Goal: Task Accomplishment & Management: Manage account settings

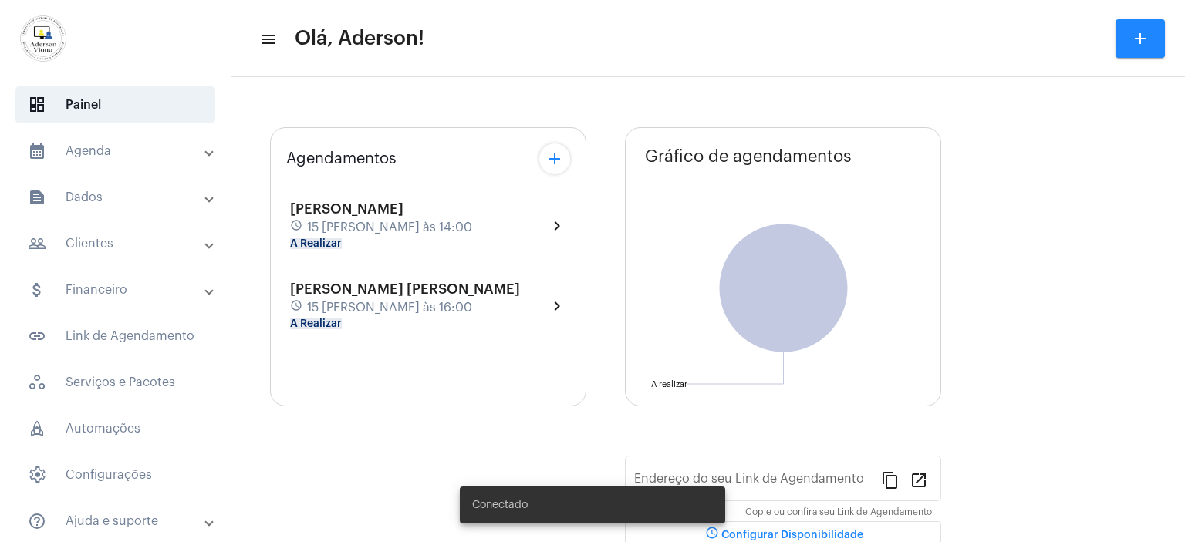
type input "[URL][DOMAIN_NAME][PERSON_NAME]"
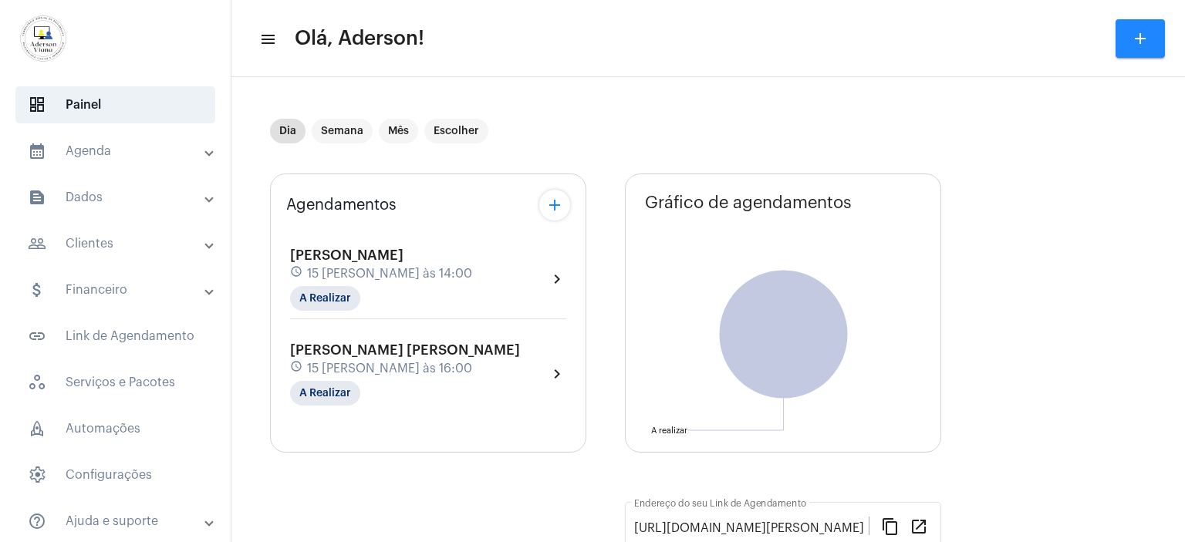
click at [105, 253] on mat-expansion-panel-header "people_outline Clientes" at bounding box center [119, 243] width 221 height 37
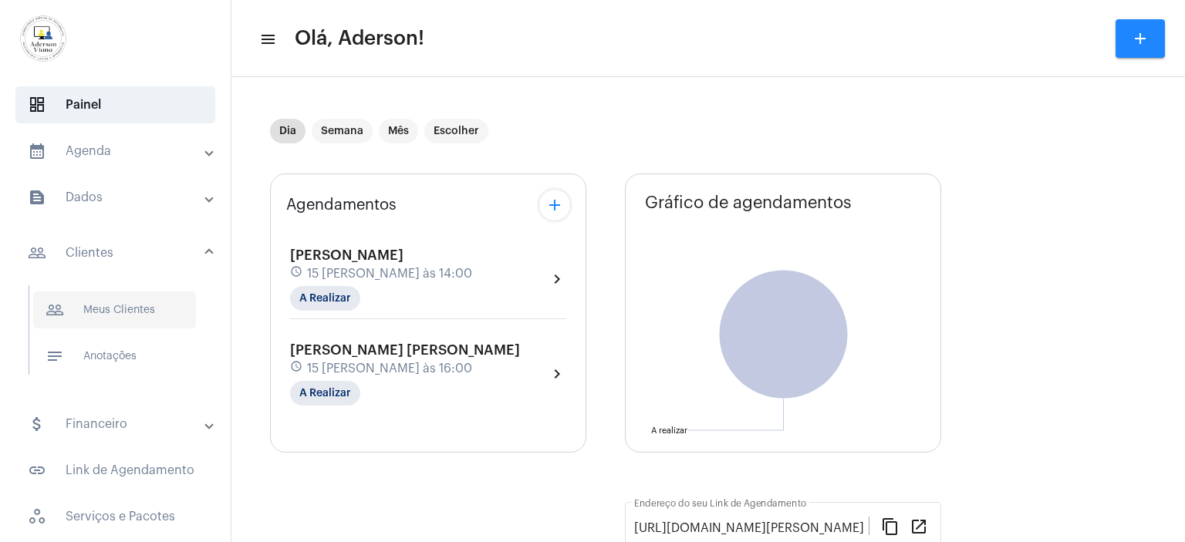
click at [128, 300] on span "people_outline Meus Clientes" at bounding box center [114, 310] width 163 height 37
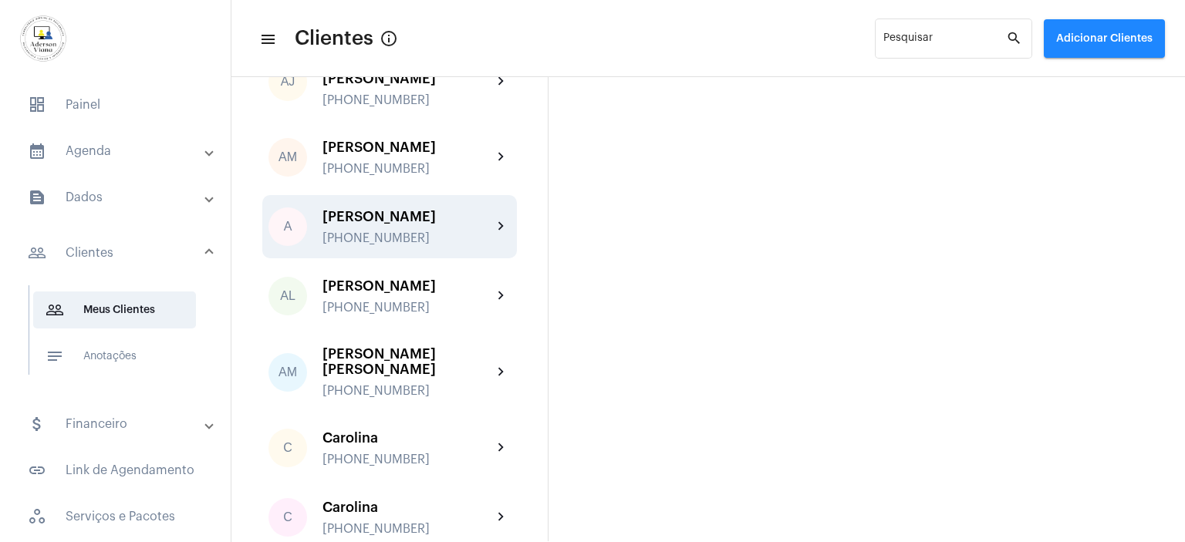
scroll to position [154, 0]
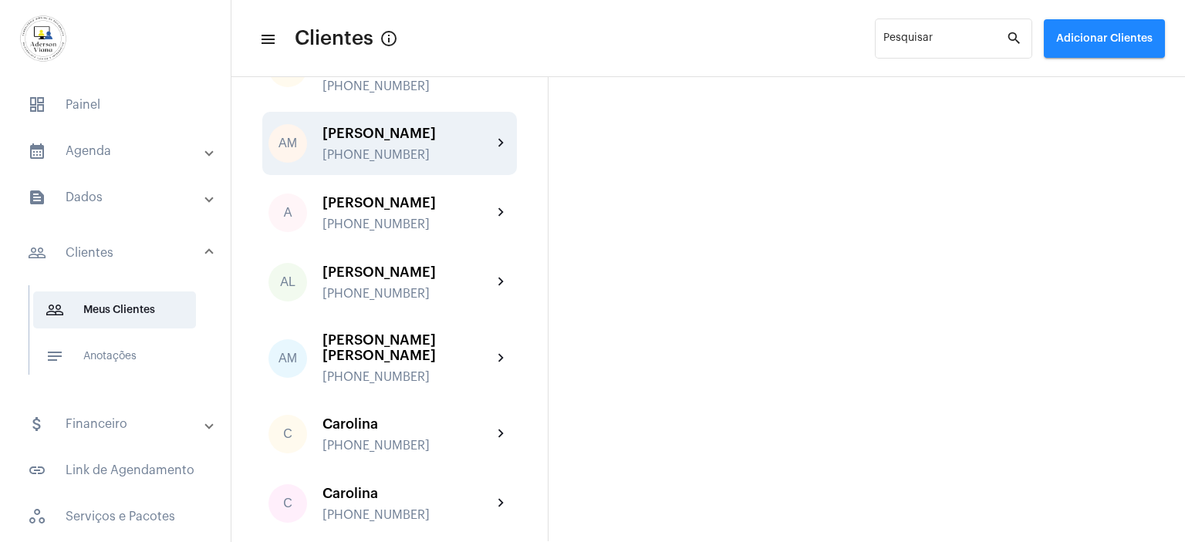
click at [393, 148] on div "[PHONE_NUMBER]" at bounding box center [408, 155] width 170 height 14
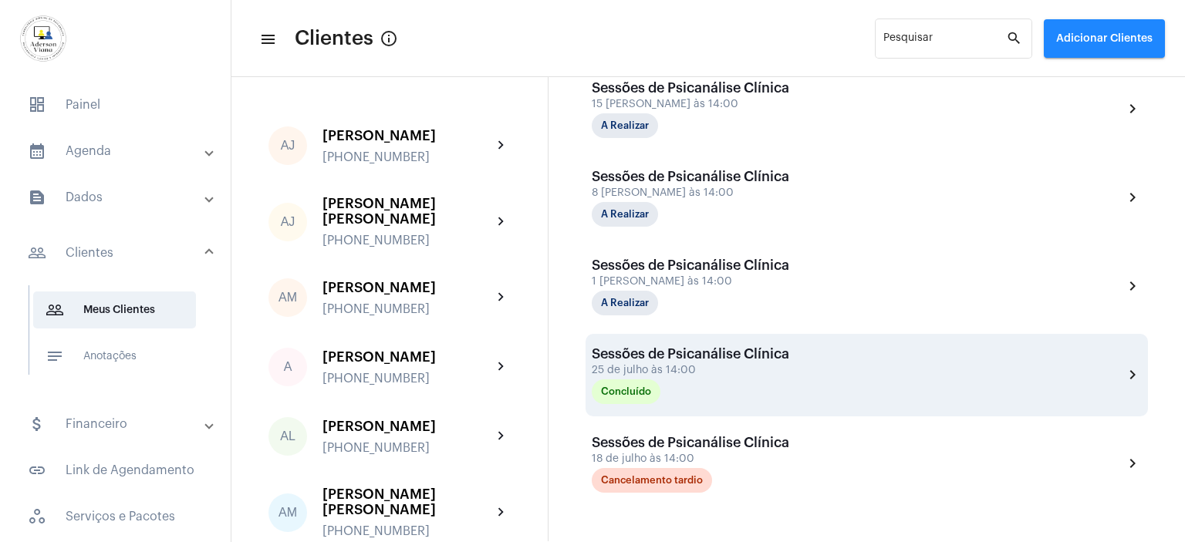
scroll to position [617, 0]
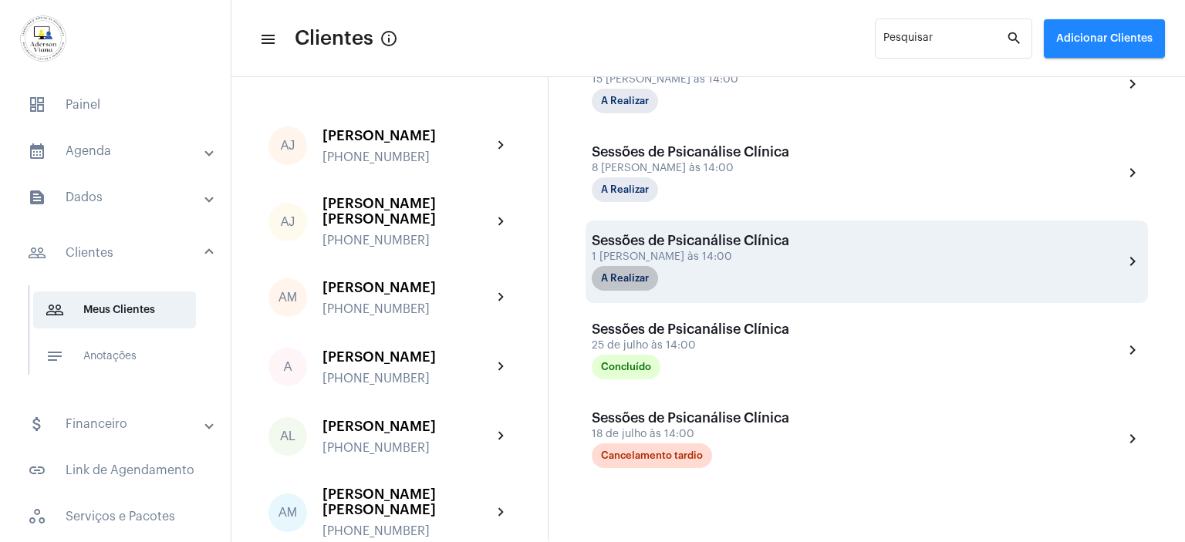
click at [639, 275] on mat-chip "A Realizar" at bounding box center [625, 278] width 66 height 25
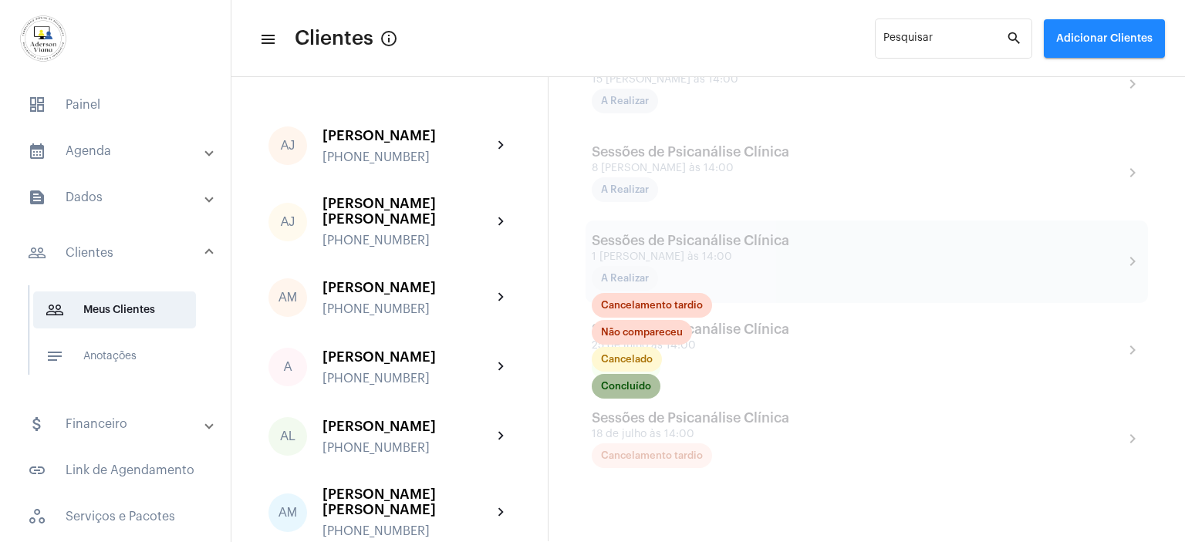
click at [642, 380] on mat-chip "Concluído" at bounding box center [626, 386] width 69 height 25
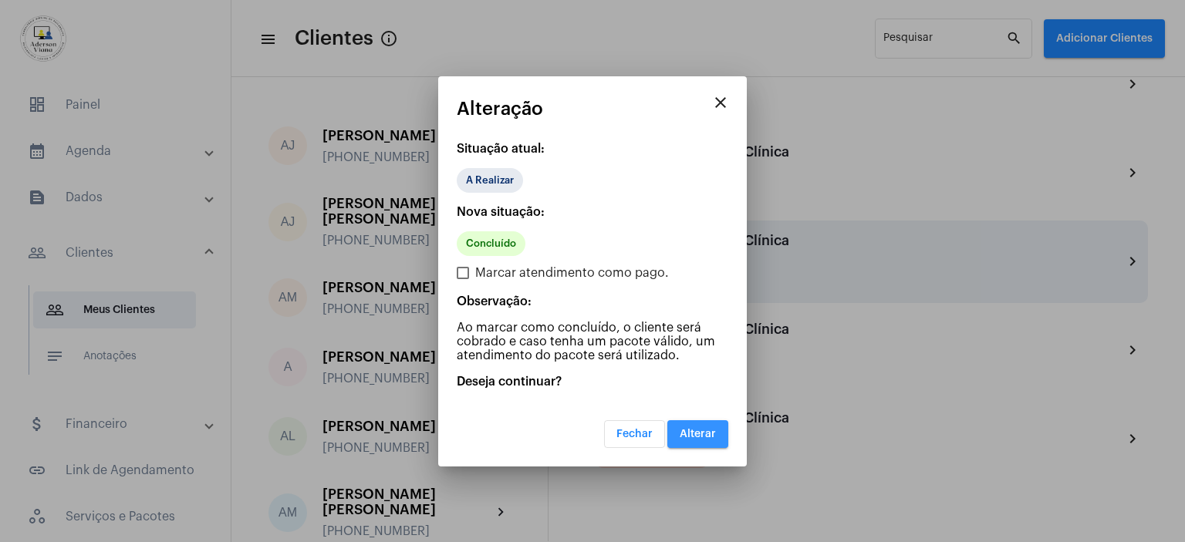
click at [712, 429] on span "Alterar" at bounding box center [698, 434] width 36 height 11
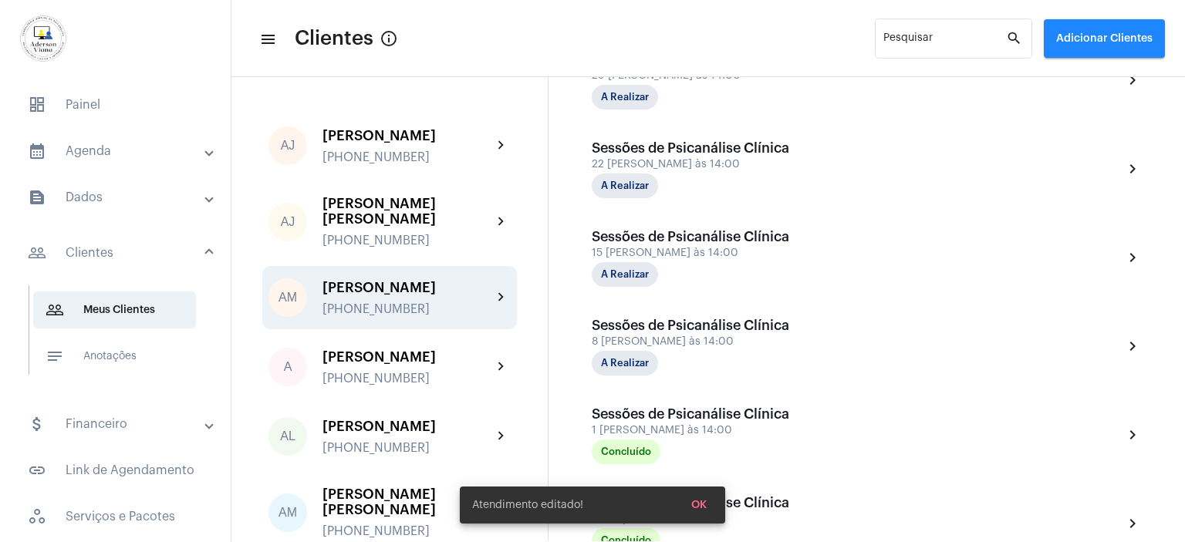
scroll to position [441, 0]
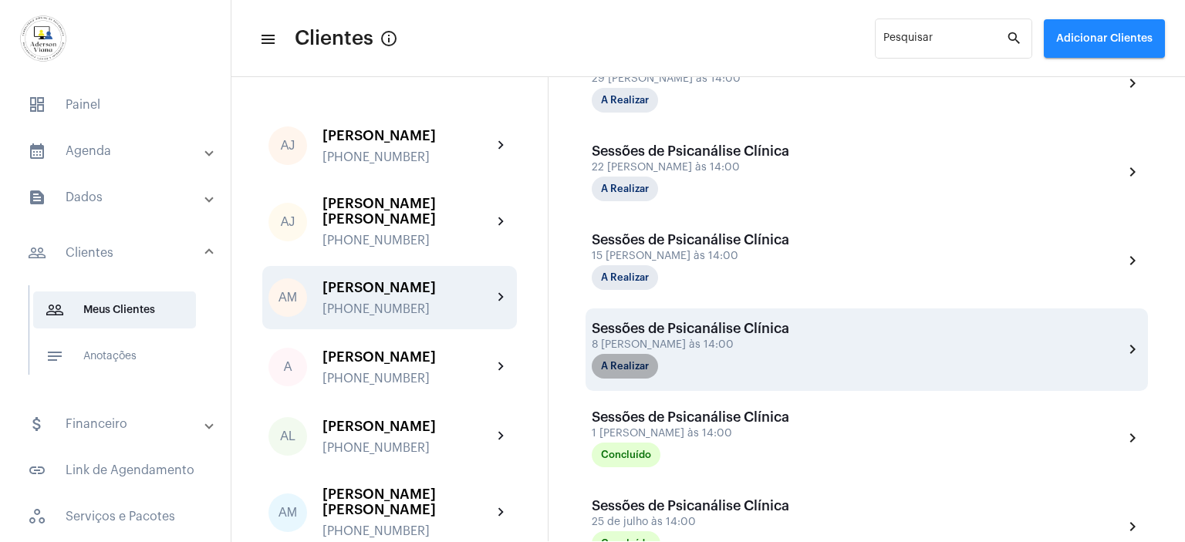
click at [645, 363] on mat-chip "A Realizar" at bounding box center [625, 366] width 66 height 25
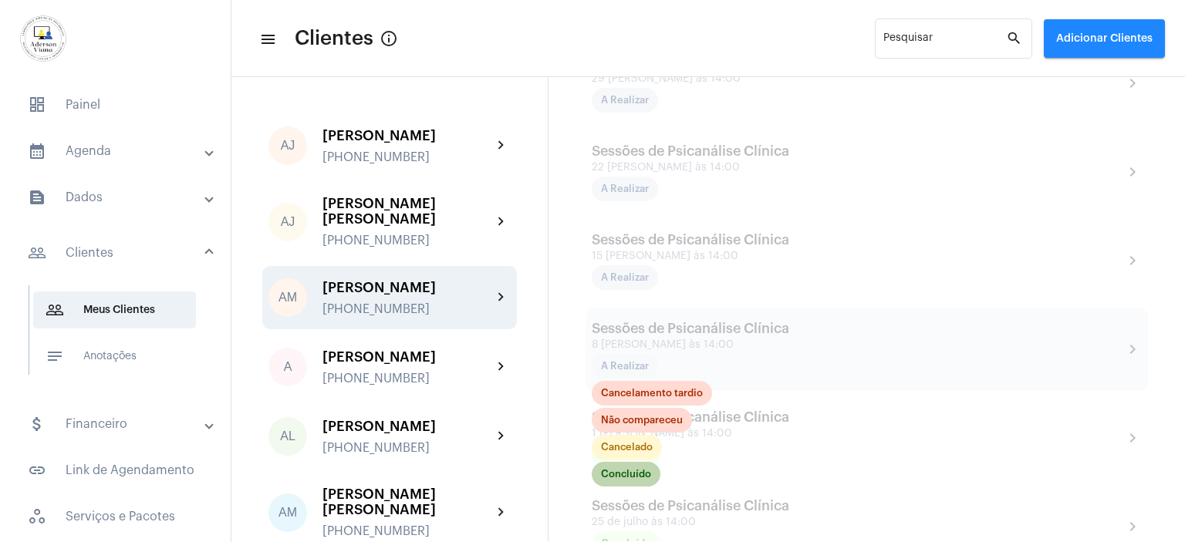
click at [637, 470] on mat-chip "Concluído" at bounding box center [626, 474] width 69 height 25
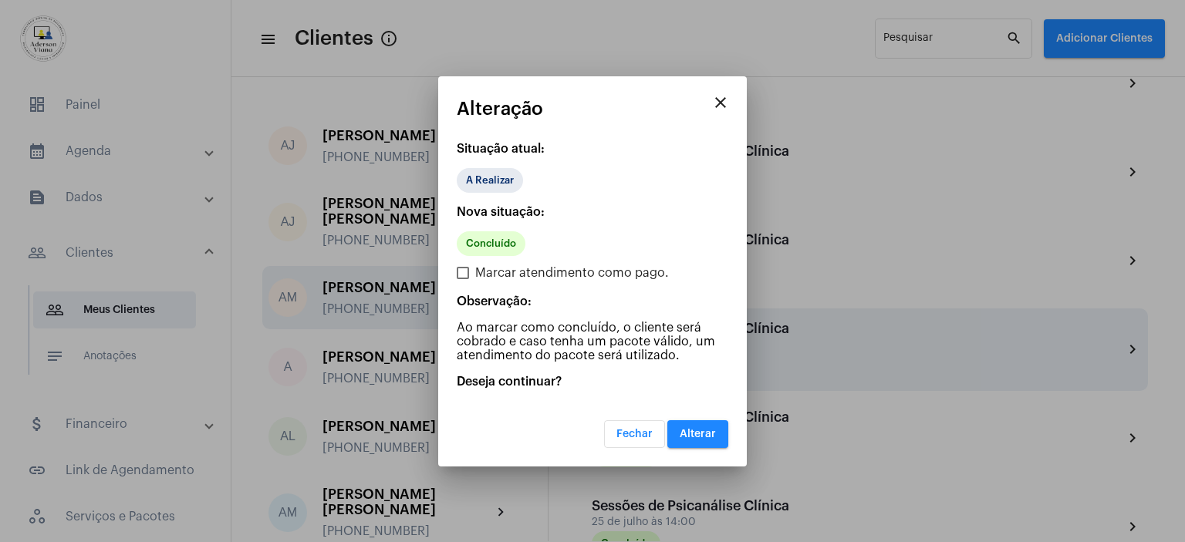
click at [689, 448] on mat-dialog-container "close Alteração Situação atual: A Realizar Nova situação: Concluído Marcar aten…" at bounding box center [592, 271] width 309 height 390
click at [691, 434] on span "Alterar" at bounding box center [698, 434] width 36 height 11
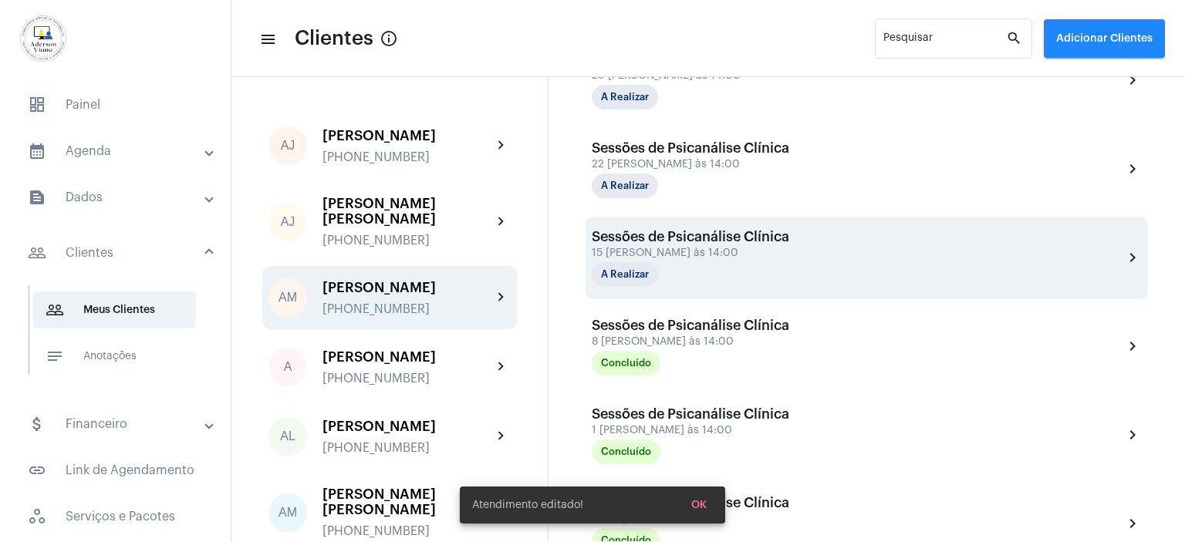
scroll to position [441, 0]
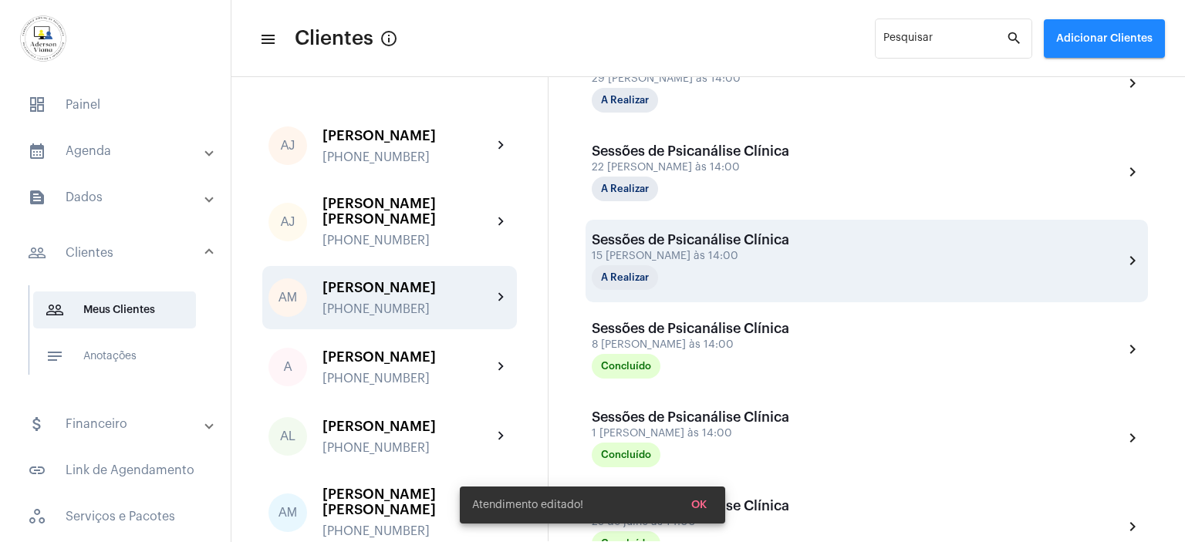
click at [722, 252] on div "15 [PERSON_NAME] às 14:00" at bounding box center [691, 257] width 198 height 12
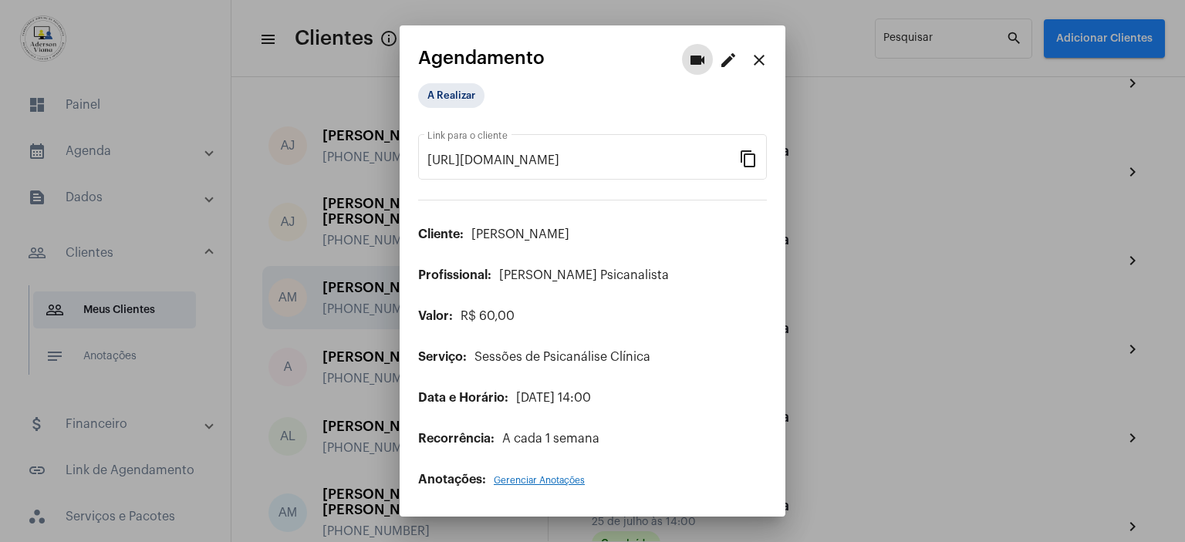
click at [731, 62] on mat-icon "edit" at bounding box center [728, 60] width 19 height 19
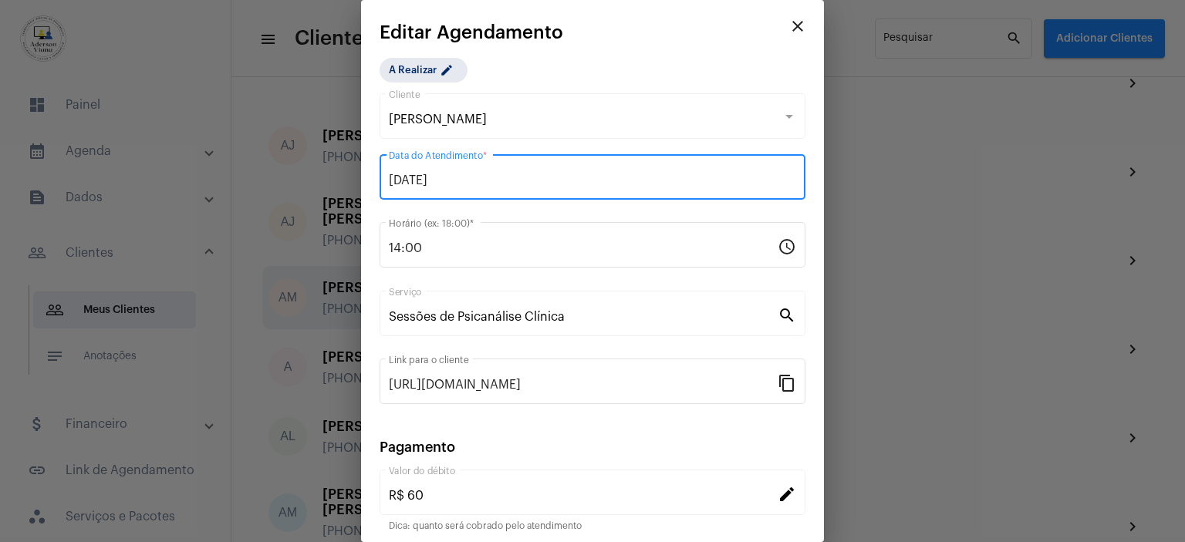
click at [472, 178] on input "[DATE]" at bounding box center [592, 181] width 407 height 14
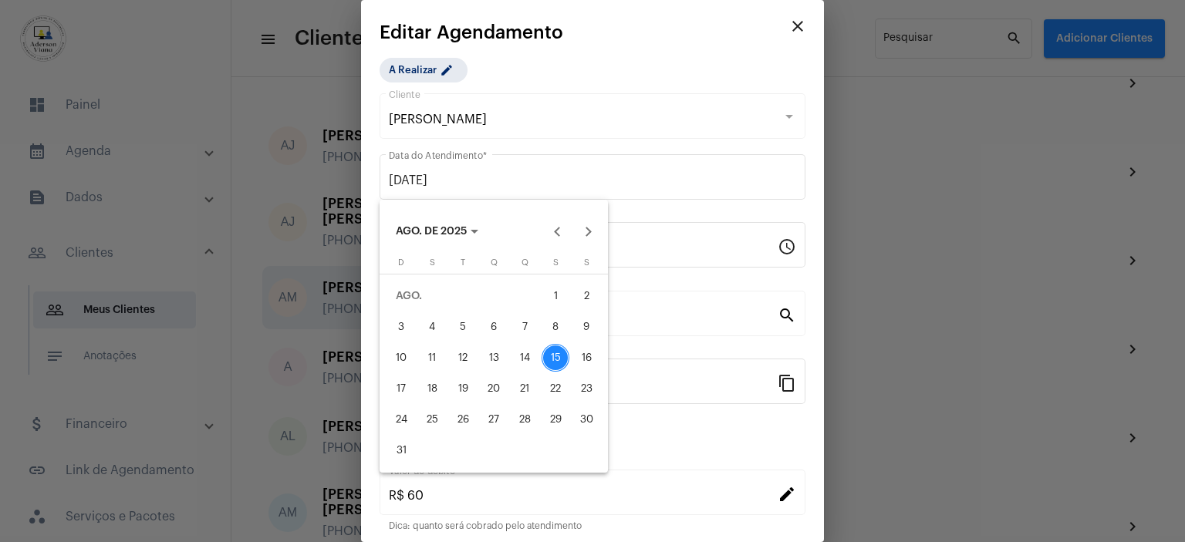
click at [679, 69] on div at bounding box center [592, 271] width 1185 height 542
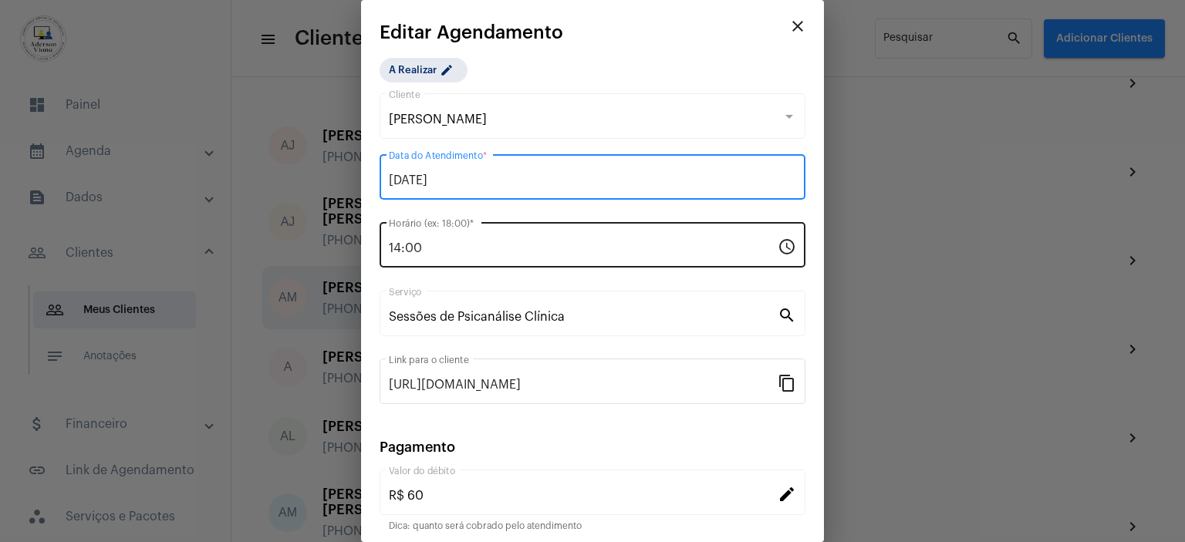
click at [432, 251] on input "14:00" at bounding box center [583, 249] width 389 height 14
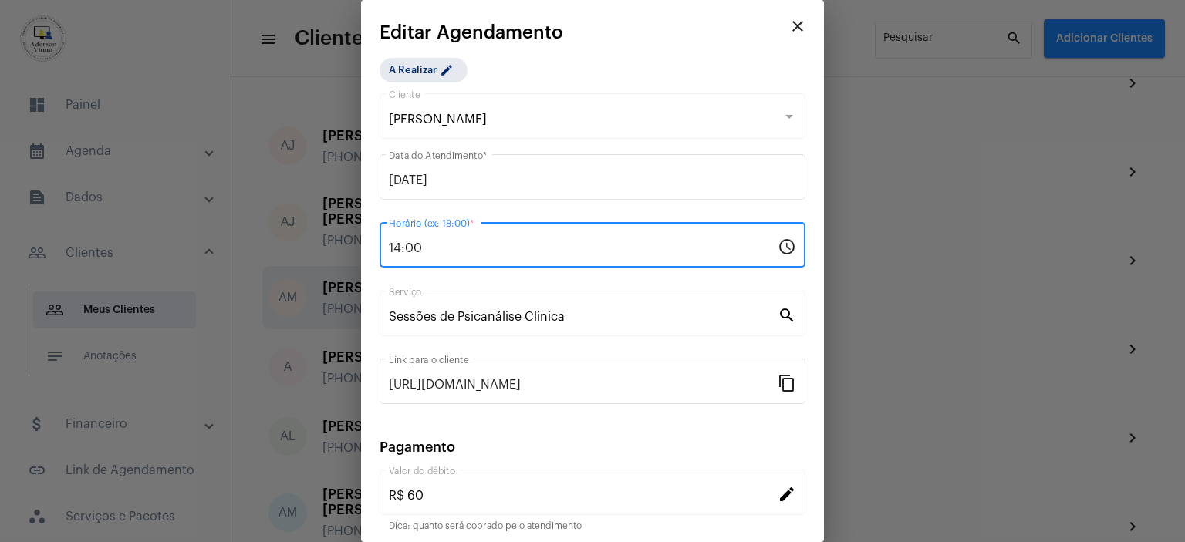
click at [401, 247] on input "14:00" at bounding box center [583, 249] width 389 height 14
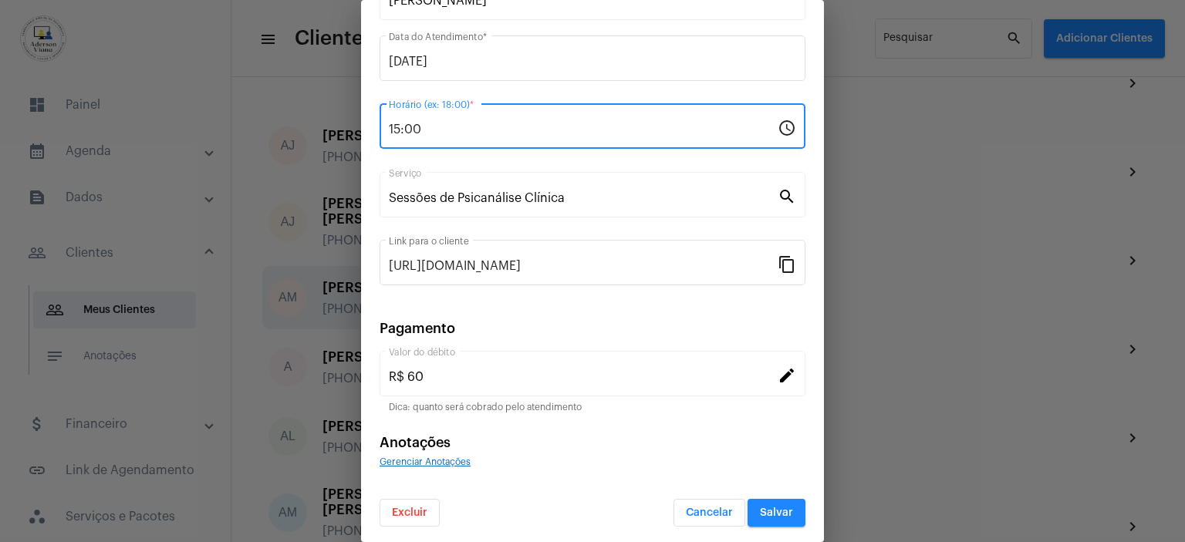
scroll to position [120, 0]
type input "15:00"
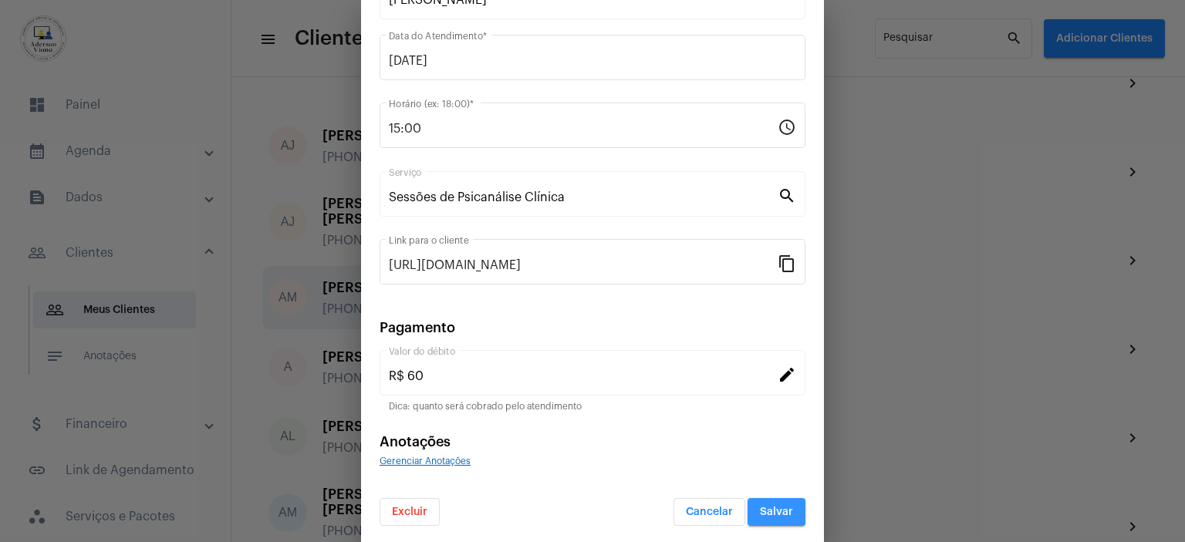
click at [785, 513] on button "Salvar" at bounding box center [777, 512] width 58 height 28
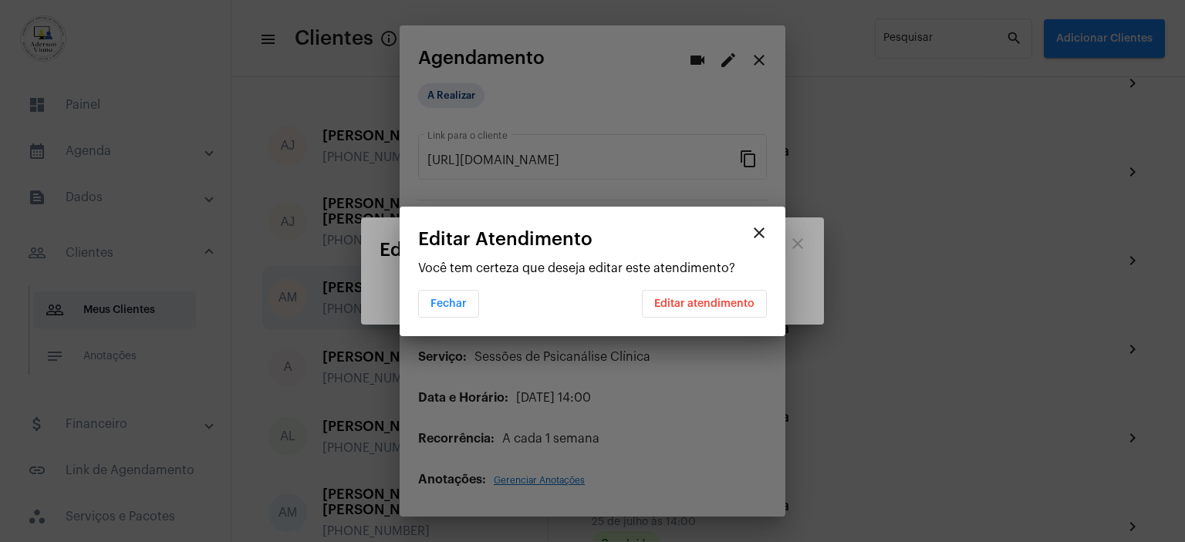
scroll to position [0, 0]
click at [704, 299] on span "Editar atendimento" at bounding box center [704, 304] width 100 height 11
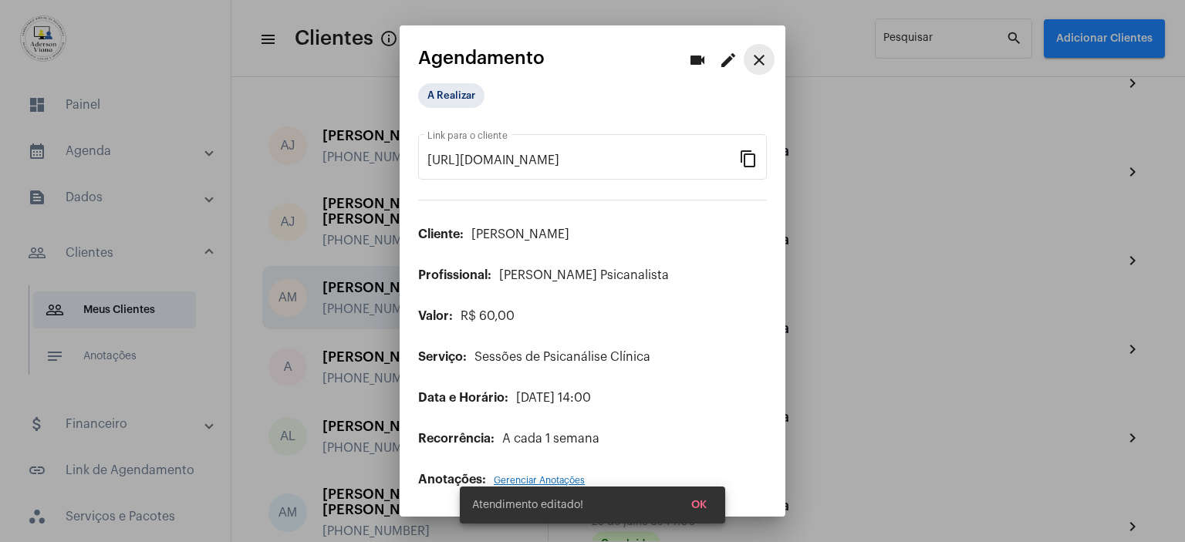
click at [765, 56] on mat-icon "close" at bounding box center [759, 60] width 19 height 19
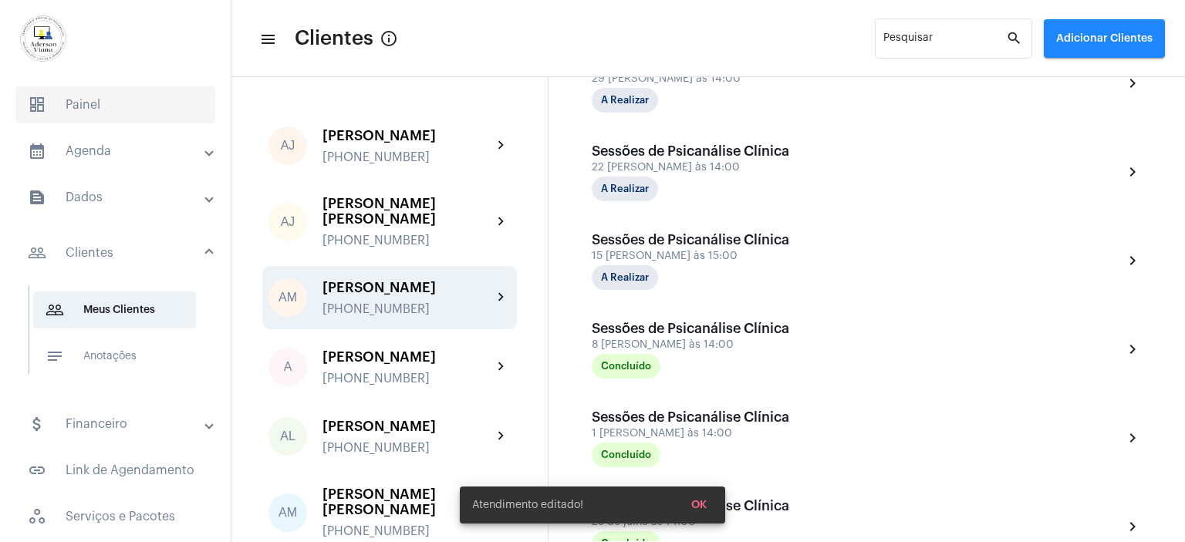
click at [99, 101] on span "dashboard Painel" at bounding box center [115, 104] width 200 height 37
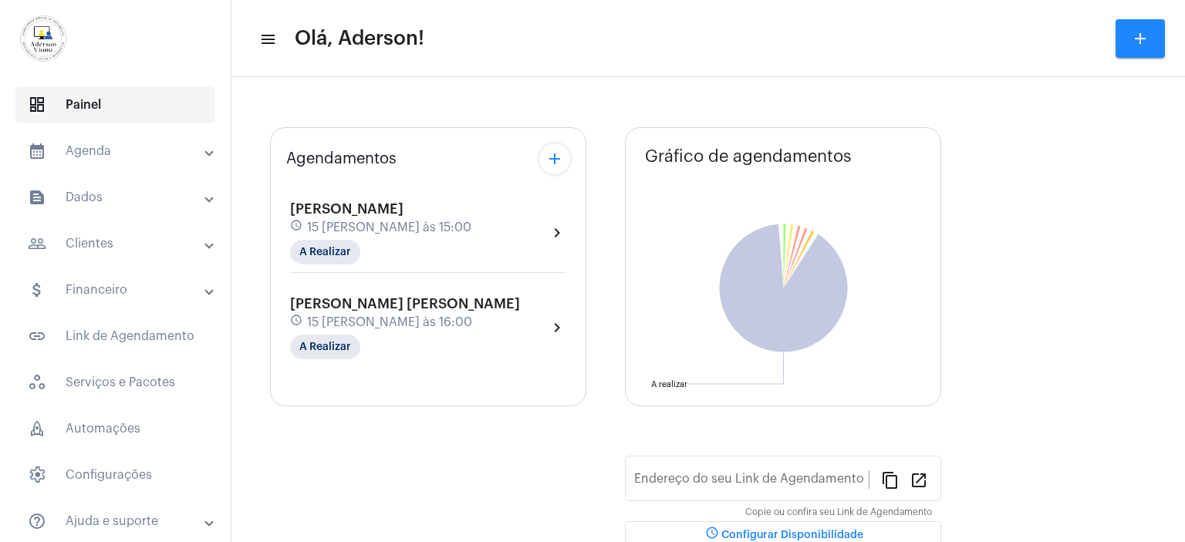
type input "[URL][DOMAIN_NAME][PERSON_NAME]"
